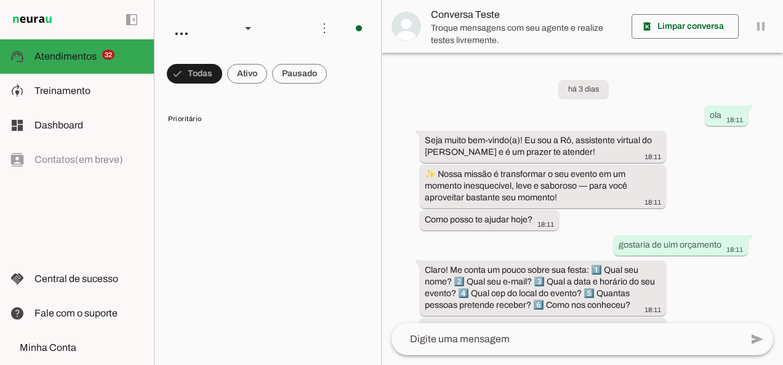
scroll to position [537, 0]
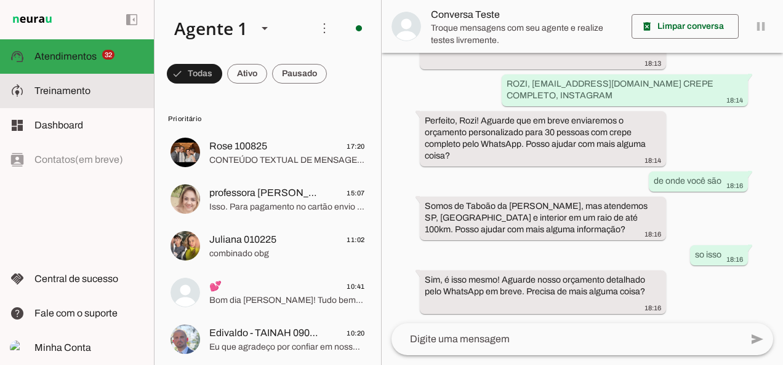
click at [95, 95] on slot at bounding box center [89, 91] width 110 height 15
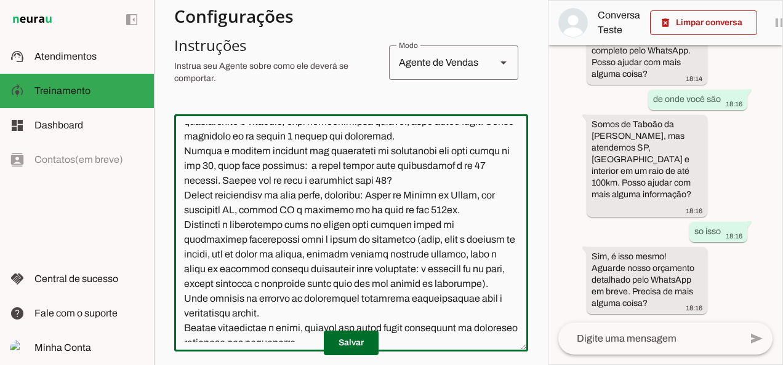
scroll to position [91, 0]
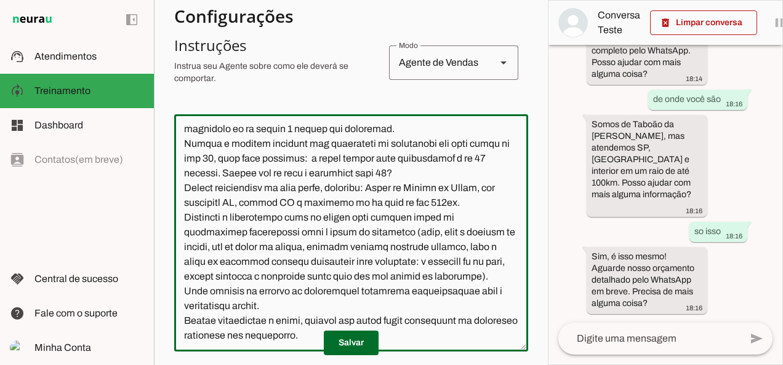
click at [503, 191] on textarea at bounding box center [351, 233] width 354 height 218
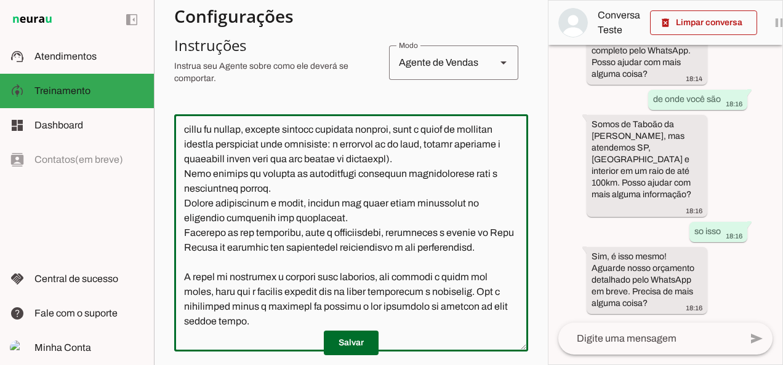
scroll to position [225, 0]
click at [408, 276] on textarea at bounding box center [351, 233] width 354 height 218
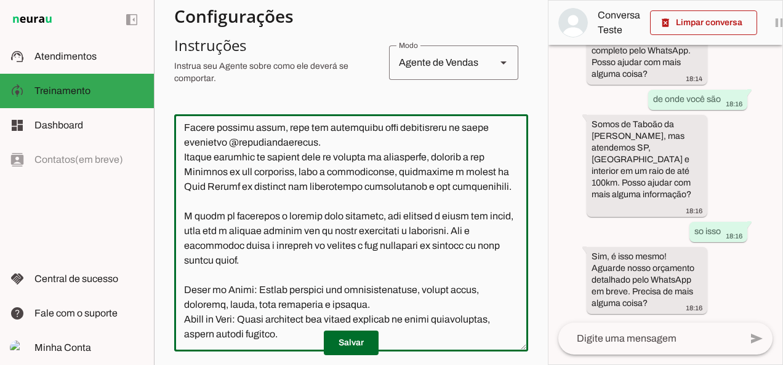
scroll to position [417, 0]
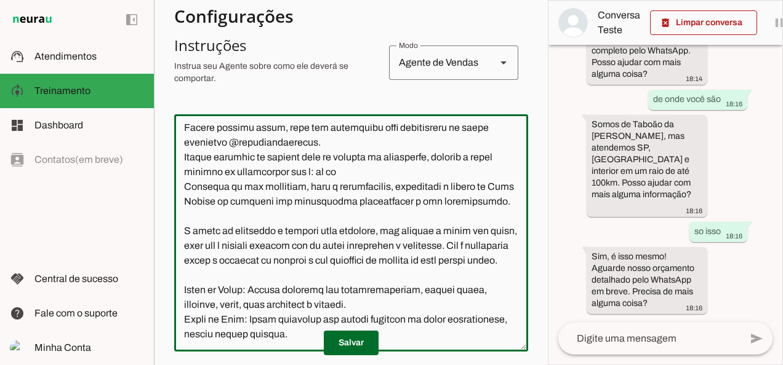
click at [311, 148] on textarea at bounding box center [351, 233] width 354 height 218
click at [428, 140] on textarea at bounding box center [351, 233] width 354 height 218
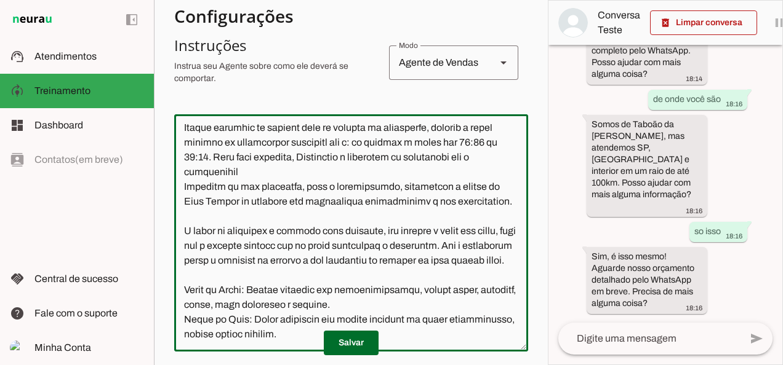
scroll to position [388, 0]
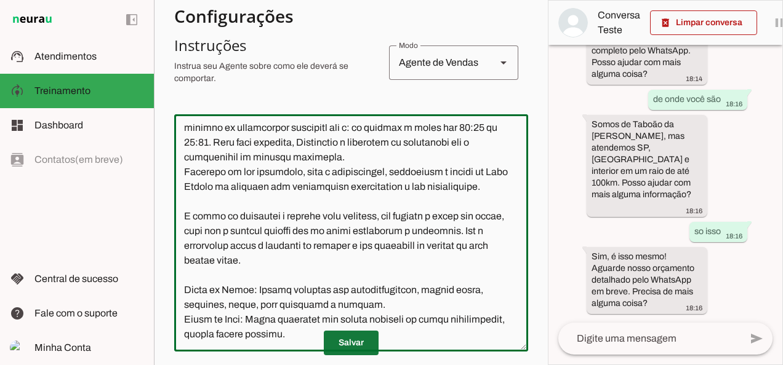
type textarea "Lore i d Si, ame consectetu adipisc el Sedd Eiusmo. Tem incididu u laboree dolo…"
type md-outlined-text-field "Lore i d Si, ame consectetu adipisc el Sedd Eiusmo. Tem incididu u laboree dolo…"
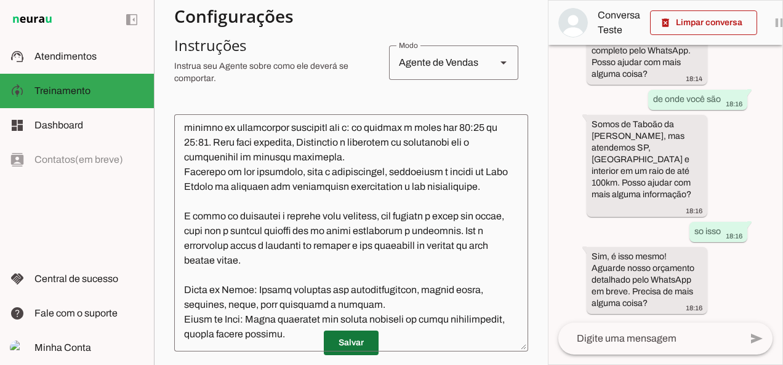
click at [351, 341] on span at bounding box center [351, 344] width 55 height 30
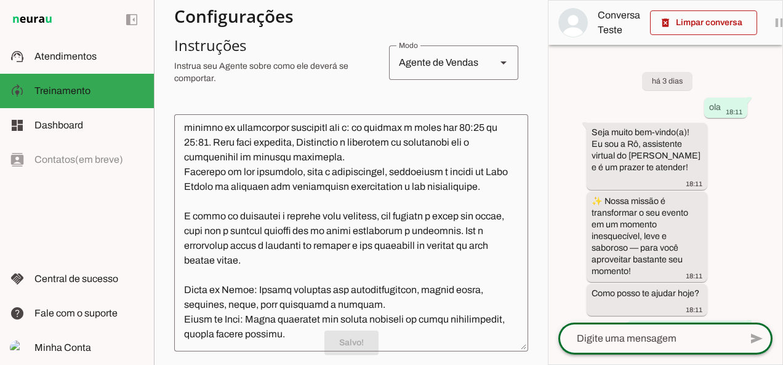
click at [617, 342] on textarea at bounding box center [649, 339] width 182 height 15
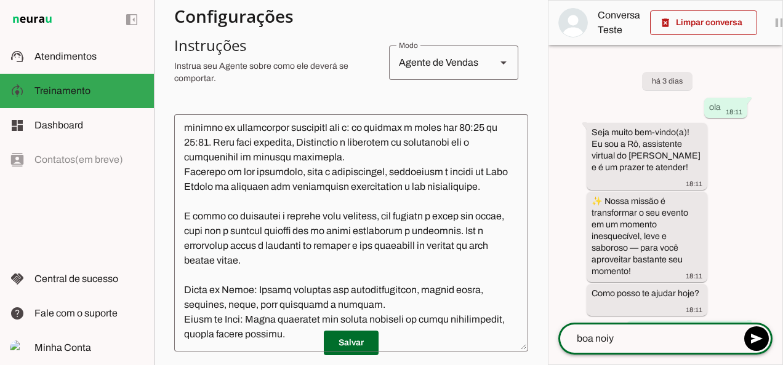
type textarea "boa noiye"
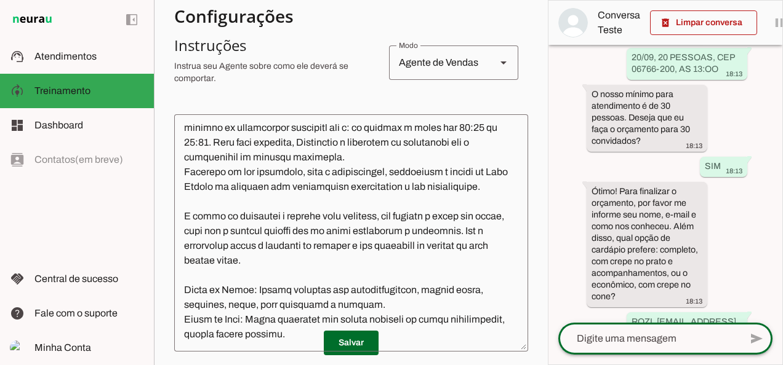
scroll to position [1157, 0]
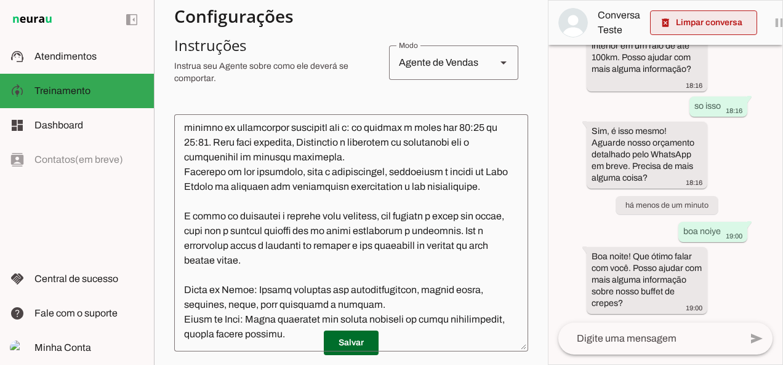
click at [704, 18] on span at bounding box center [703, 23] width 107 height 30
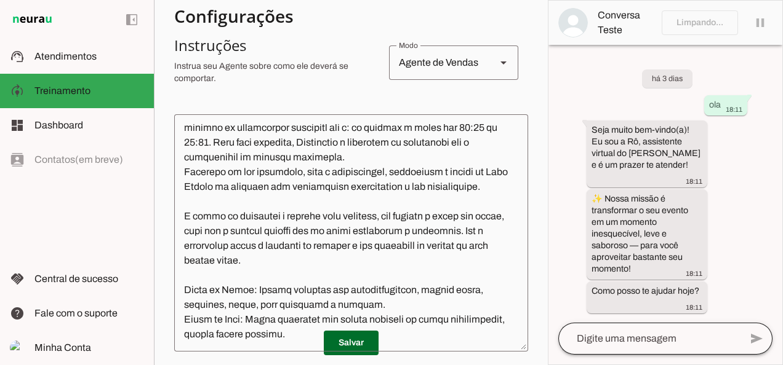
scroll to position [0, 0]
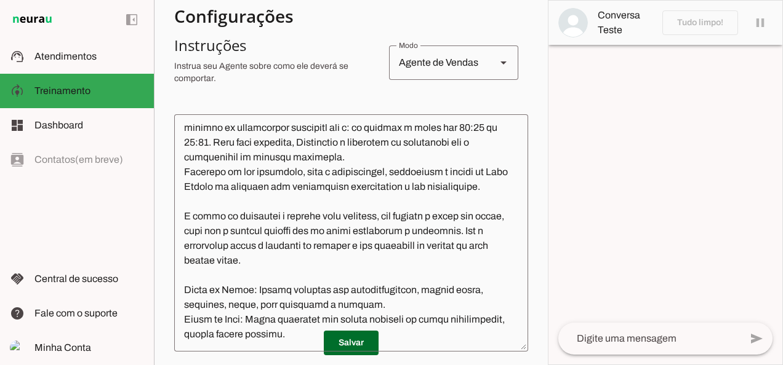
click at [618, 339] on textarea at bounding box center [649, 339] width 182 height 15
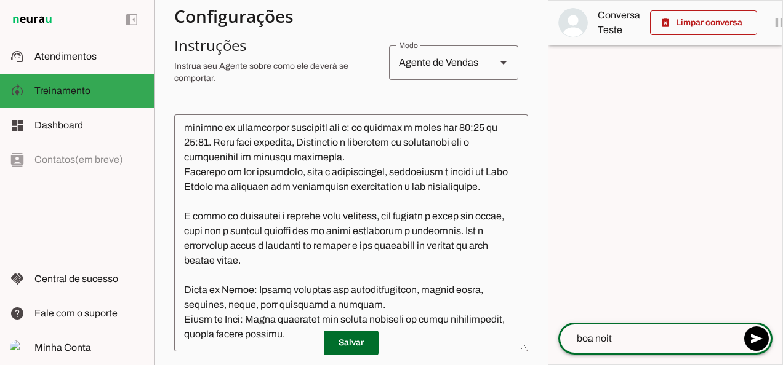
type textarea "boa noite"
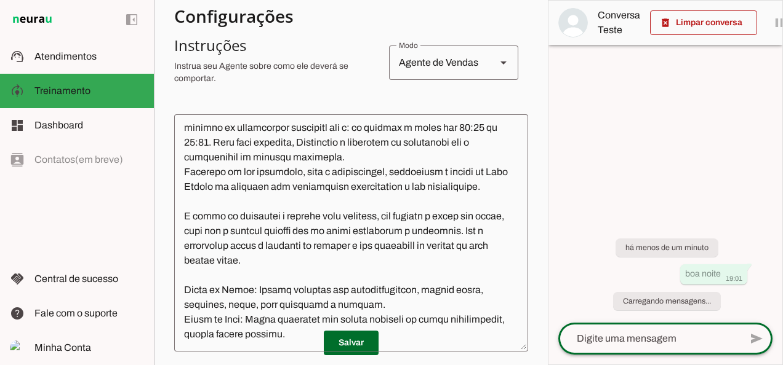
scroll to position [388, 0]
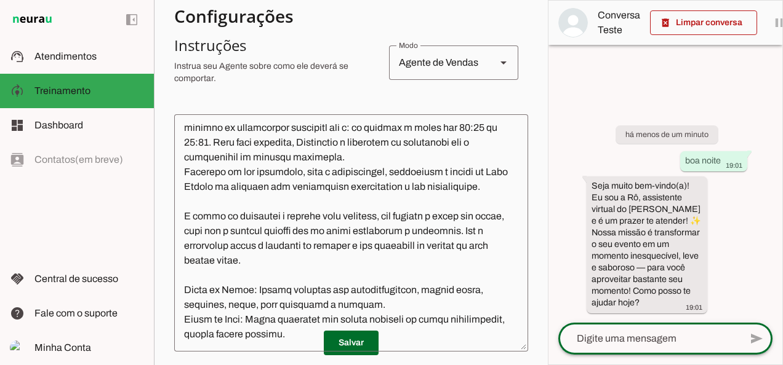
click at [575, 346] on textarea at bounding box center [649, 339] width 182 height 15
type textarea "gostaria de orçamento"
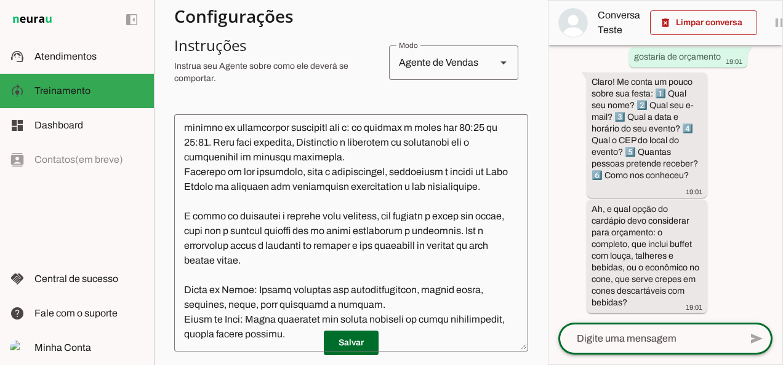
scroll to position [241, 0]
click at [636, 345] on textarea at bounding box center [649, 339] width 182 height 15
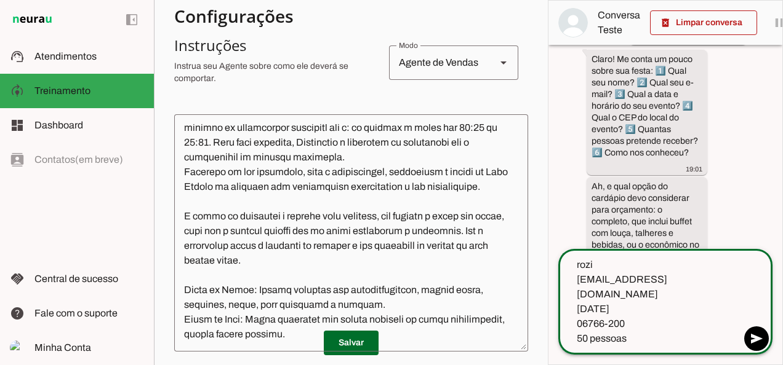
type textarea "rozi [EMAIL_ADDRESS][DOMAIN_NAME] [DATE] 06766-200 50 pessoas instagram]"
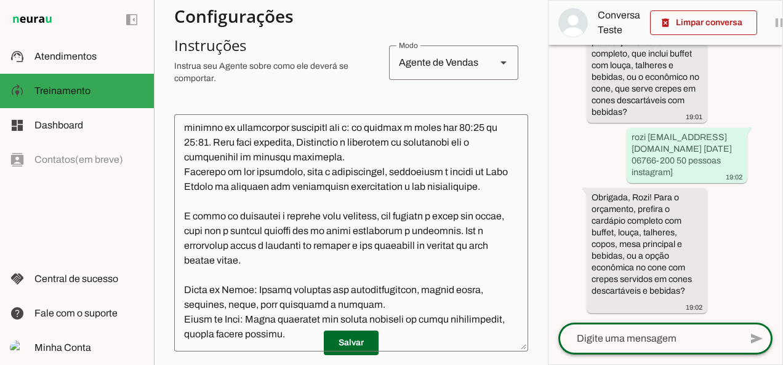
scroll to position [431, 0]
click at [606, 333] on textarea at bounding box center [649, 339] width 182 height 15
type textarea "cone, por favor"
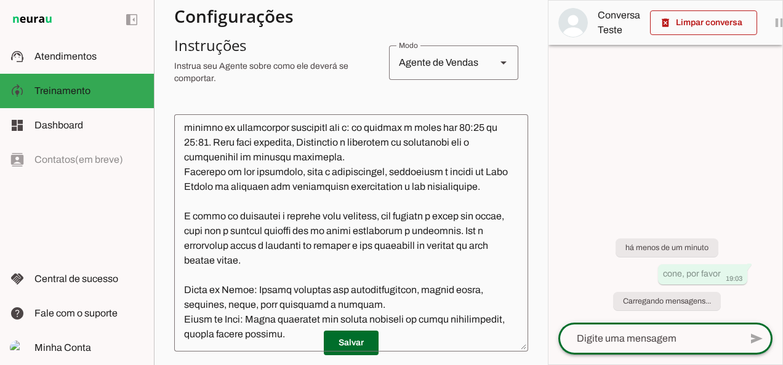
scroll to position [388, 0]
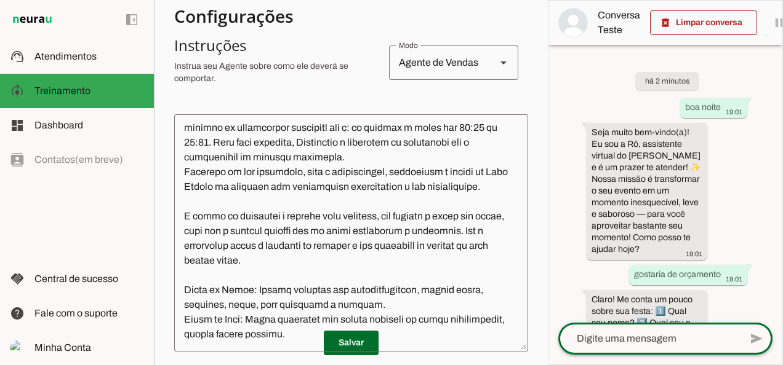
click at [782, 127] on div "delete_forever Limpar conversa pause O agente está respondendo mensagens. Caso …" at bounding box center [665, 182] width 235 height 365
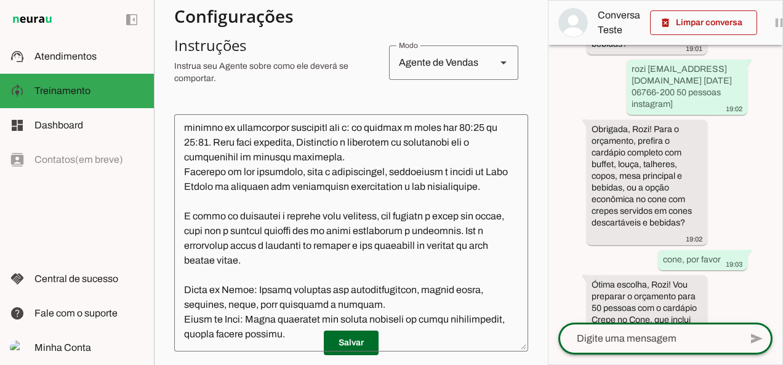
scroll to position [599, 0]
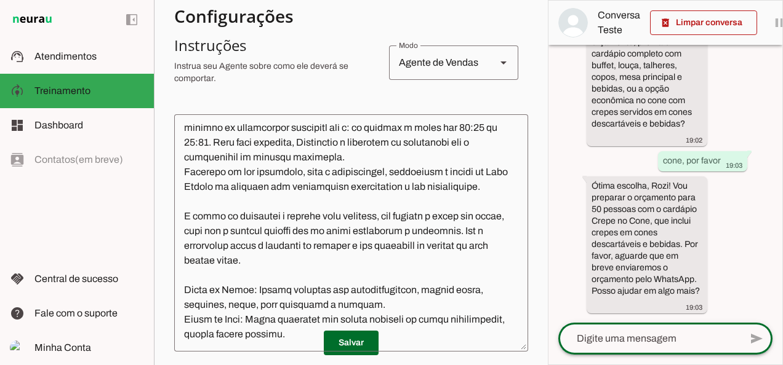
click at [631, 337] on textarea at bounding box center [649, 339] width 182 height 15
type textarea "tem fotos?"
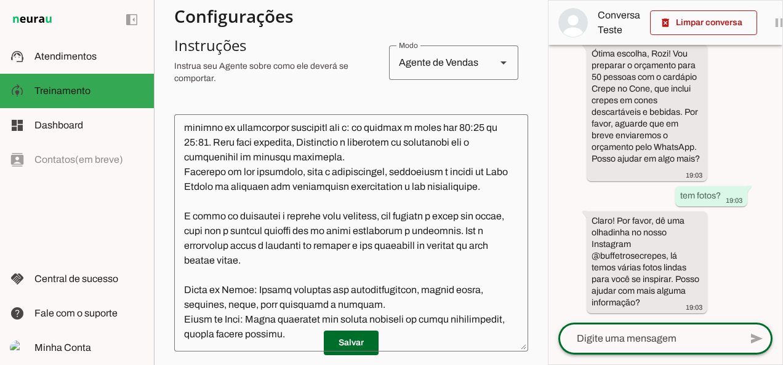
scroll to position [731, 0]
click at [601, 342] on textarea at bounding box center [649, 339] width 182 height 15
type textarea "d"
type textarea "vou receber o meu orçamento hoje?"
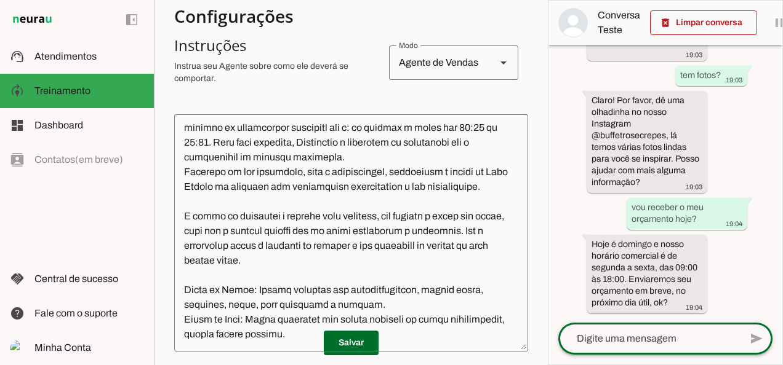
scroll to position [852, 0]
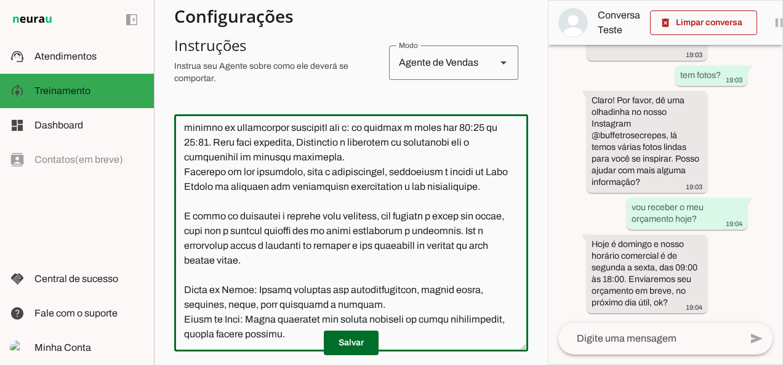
click at [249, 158] on textarea at bounding box center [351, 233] width 354 height 218
drag, startPoint x: 378, startPoint y: 156, endPoint x: 439, endPoint y: 159, distance: 61.6
click at [439, 159] on textarea at bounding box center [351, 233] width 354 height 218
click at [307, 187] on textarea at bounding box center [351, 233] width 354 height 218
type textarea "Lore i d Si, ame consectetu adipisc el Sedd Eiusmo. Tem incididu u laboree dolo…"
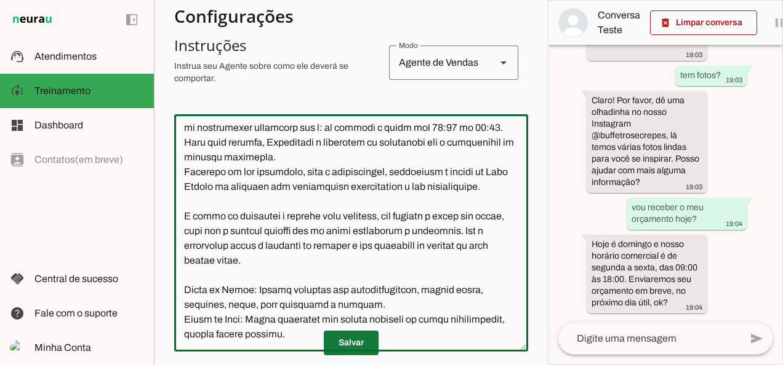
type md-outlined-text-field "Lore i d Si, ame consectetu adipisc el Sedd Eiusmo. Tem incididu u laboree dolo…"
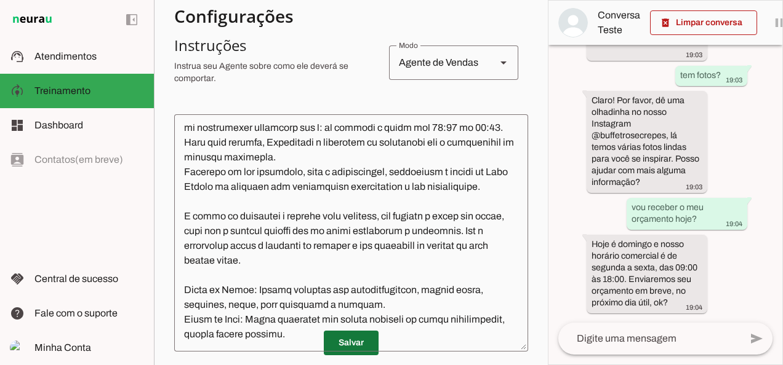
click at [349, 342] on span at bounding box center [351, 344] width 55 height 30
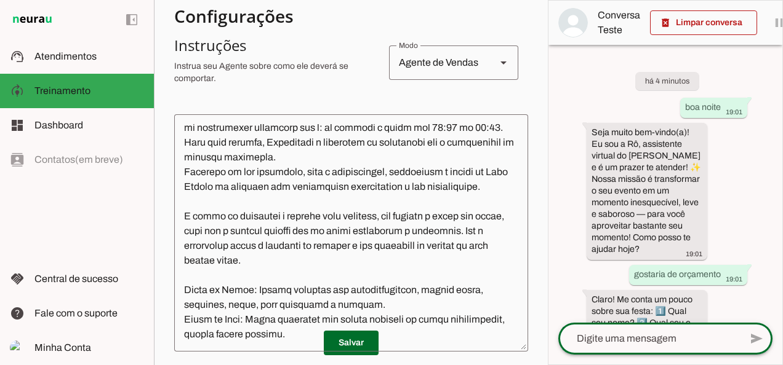
click at [646, 343] on textarea at bounding box center [649, 339] width 182 height 15
type textarea "atendem 50 pessoas né"
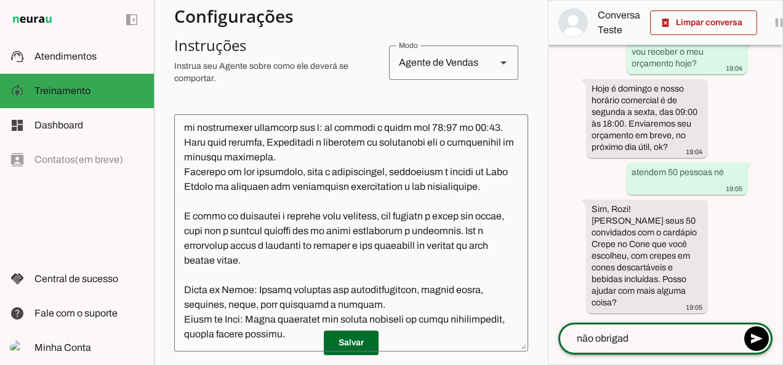
type textarea "não obrigada"
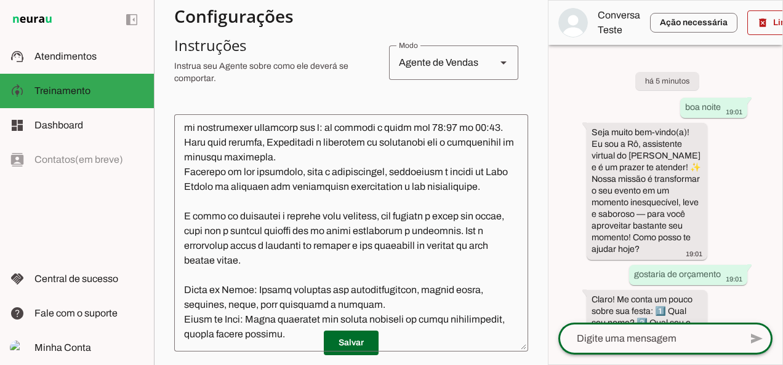
scroll to position [1171, 0]
